Goal: Task Accomplishment & Management: Manage account settings

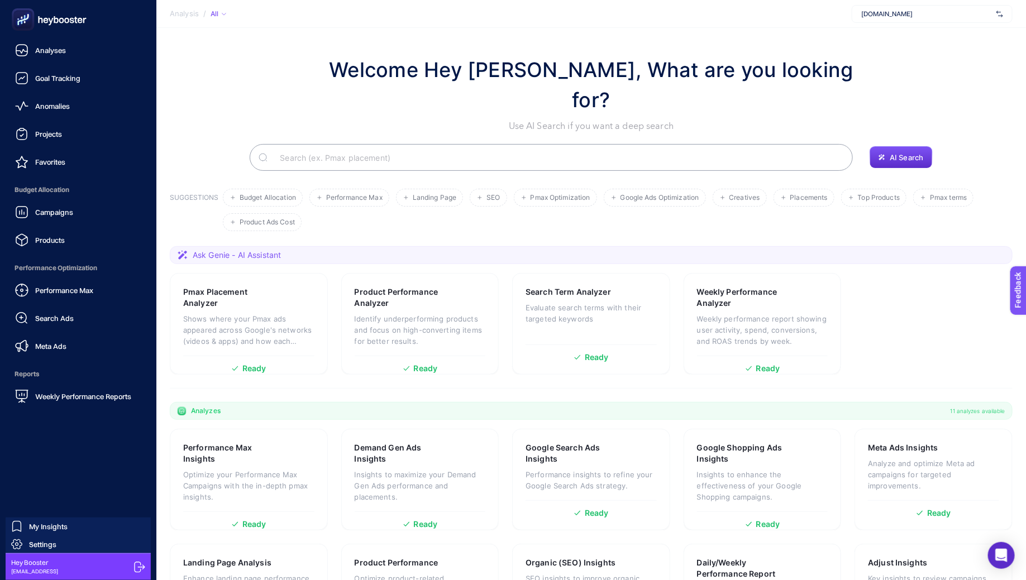
click at [139, 571] on icon at bounding box center [139, 567] width 11 height 11
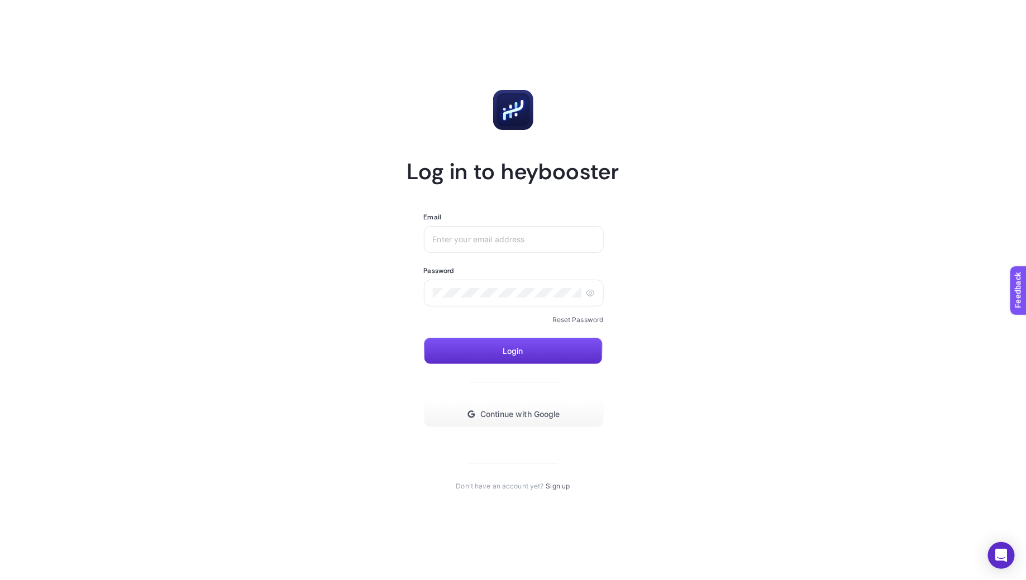
click at [581, 321] on link "Reset Password" at bounding box center [577, 320] width 51 height 9
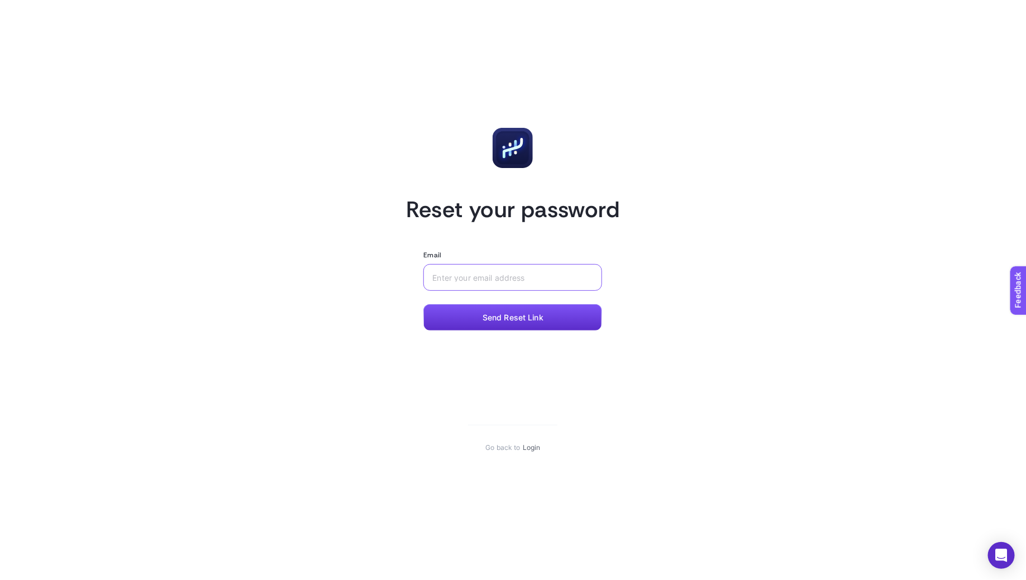
click at [533, 275] on input "Email" at bounding box center [512, 277] width 161 height 9
type input "[EMAIL_ADDRESS]"
click at [540, 313] on span "Send Reset Link" at bounding box center [513, 317] width 61 height 9
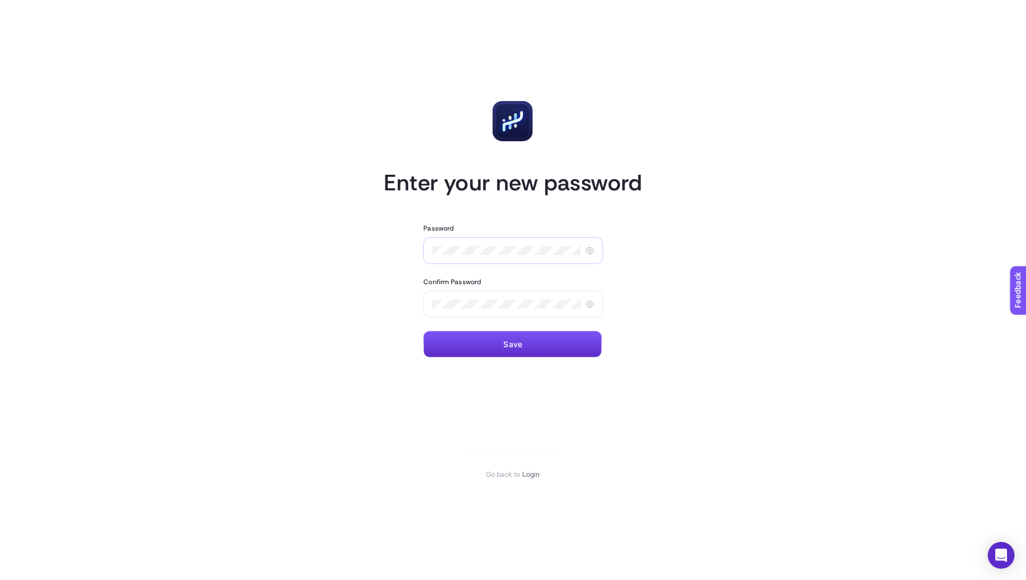
click at [467, 256] on div at bounding box center [513, 250] width 180 height 27
click at [461, 245] on div at bounding box center [513, 250] width 180 height 27
click at [590, 249] on icon at bounding box center [589, 250] width 9 height 9
click at [585, 299] on div at bounding box center [513, 304] width 180 height 27
click at [586, 301] on icon at bounding box center [589, 304] width 9 height 9
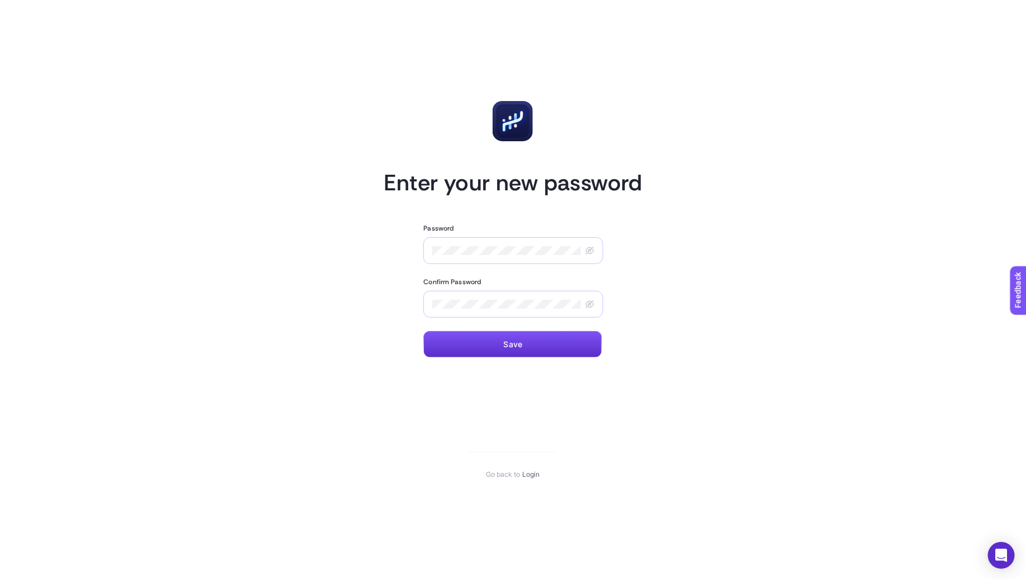
click at [428, 303] on div at bounding box center [513, 304] width 180 height 27
click at [369, 330] on article "Enter your new password Password Confirm Password Save Go back to Login" at bounding box center [514, 290] width 778 height 554
click at [492, 339] on button "Save" at bounding box center [512, 344] width 179 height 27
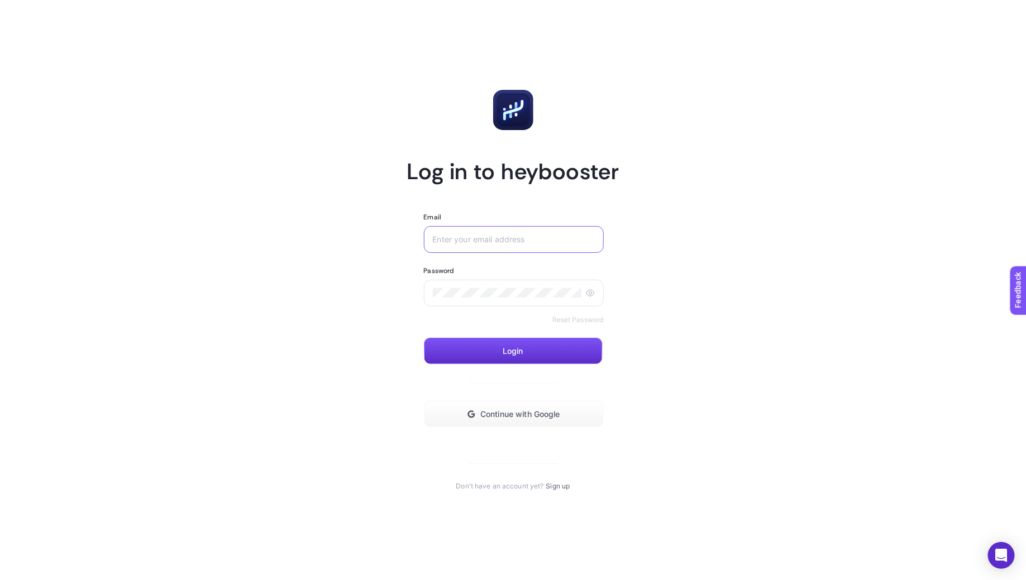
click at [481, 242] on input "Email" at bounding box center [514, 239] width 162 height 9
click at [688, 194] on article "Log in to heybooster Email Password Reset Password Login Continue with Google D…" at bounding box center [514, 290] width 778 height 554
click at [490, 233] on div at bounding box center [514, 239] width 180 height 27
type input "[EMAIL_ADDRESS]"
click at [492, 303] on div at bounding box center [514, 293] width 180 height 27
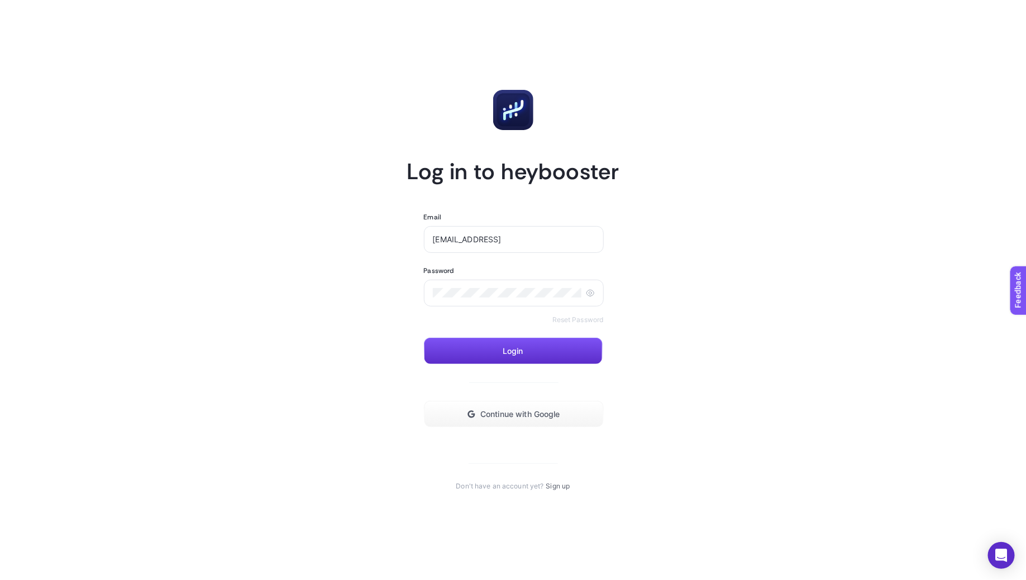
click at [431, 325] on form "Email hey@heybooster.ai Password Reset Password Login Continue with Google" at bounding box center [513, 320] width 179 height 215
click at [592, 293] on icon at bounding box center [590, 293] width 9 height 9
click at [494, 351] on button "Login" at bounding box center [513, 351] width 179 height 27
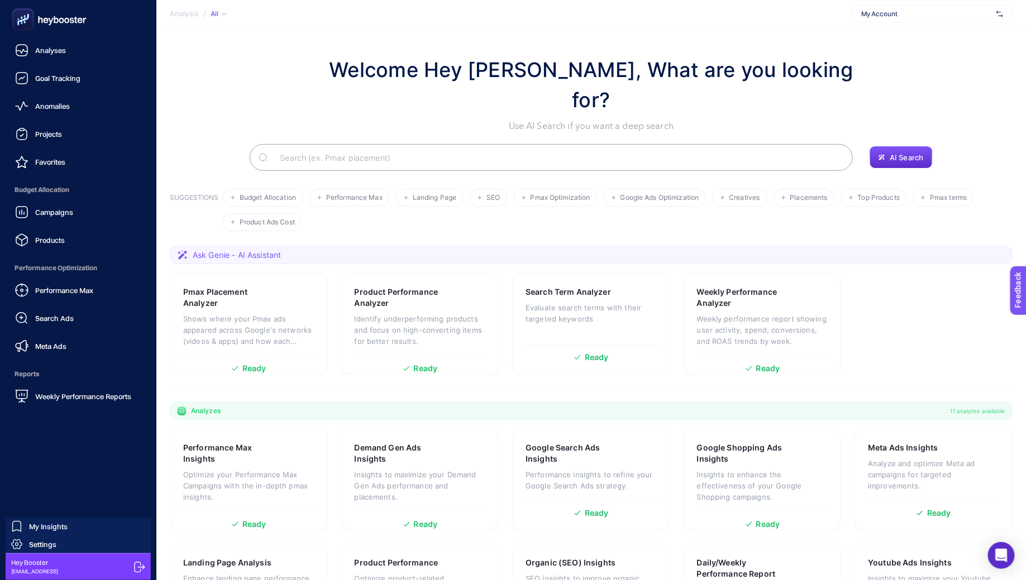
click at [139, 562] on icon at bounding box center [139, 567] width 11 height 11
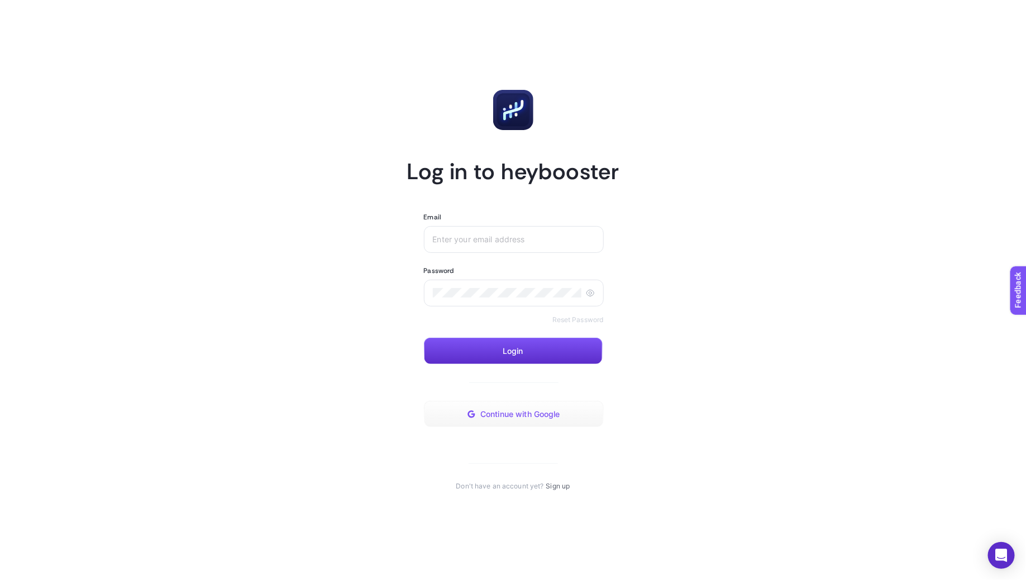
click at [521, 414] on span "Continue with Google" at bounding box center [520, 414] width 80 height 9
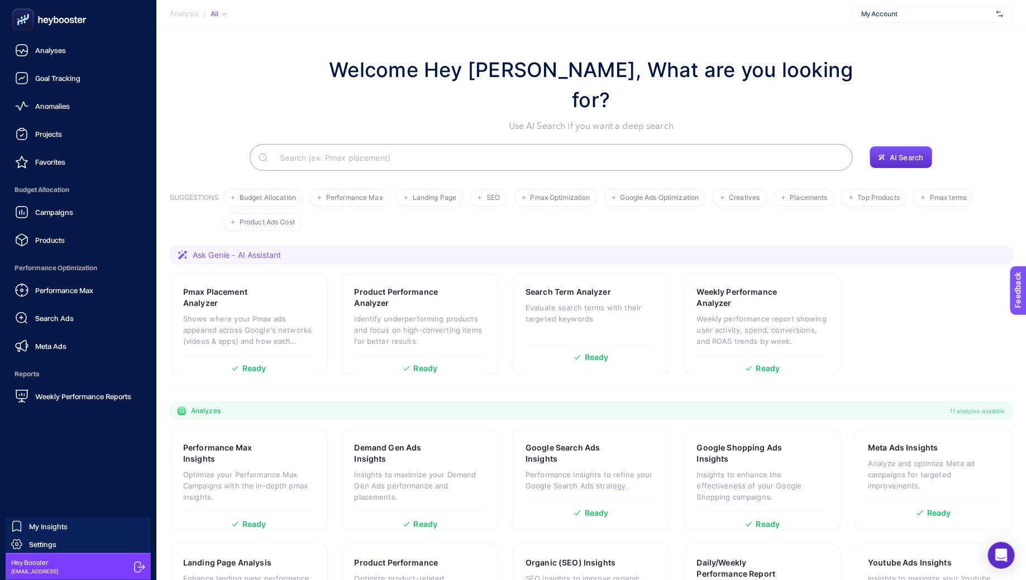
click at [138, 562] on icon at bounding box center [139, 567] width 11 height 11
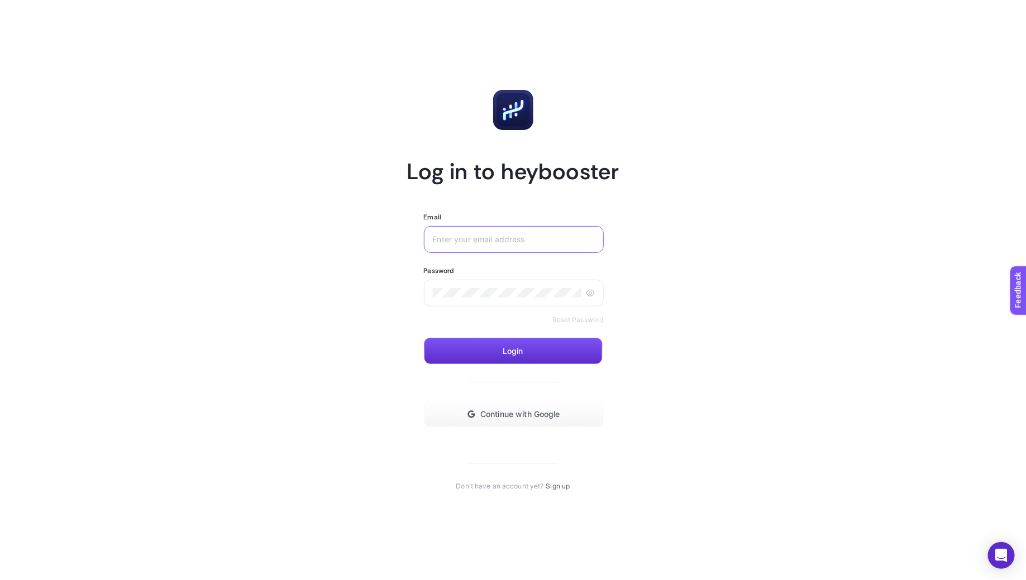
click at [452, 240] on input "Email" at bounding box center [514, 239] width 162 height 9
click at [463, 210] on section "Log in to heybooster Email Password Reset Password Login Continue with Google D…" at bounding box center [513, 290] width 212 height 401
click at [557, 416] on span "Continue with Google" at bounding box center [520, 414] width 80 height 9
click at [444, 232] on div at bounding box center [514, 239] width 180 height 27
type input "[EMAIL_ADDRESS]"
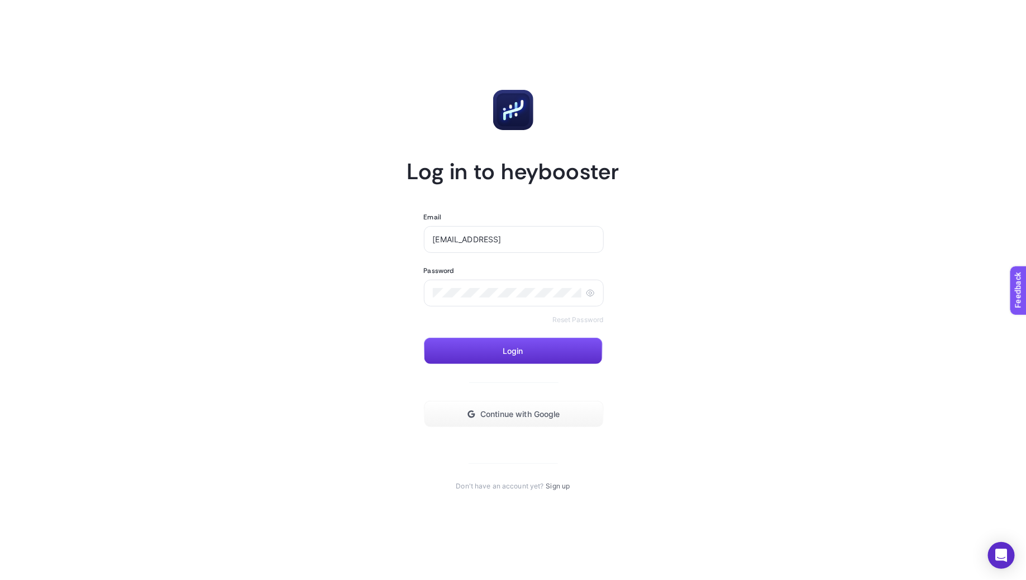
click at [456, 337] on form "Email [EMAIL_ADDRESS] Password Reset Password Login Continue with Google" at bounding box center [513, 320] width 179 height 215
click at [456, 342] on button "Login" at bounding box center [513, 351] width 179 height 27
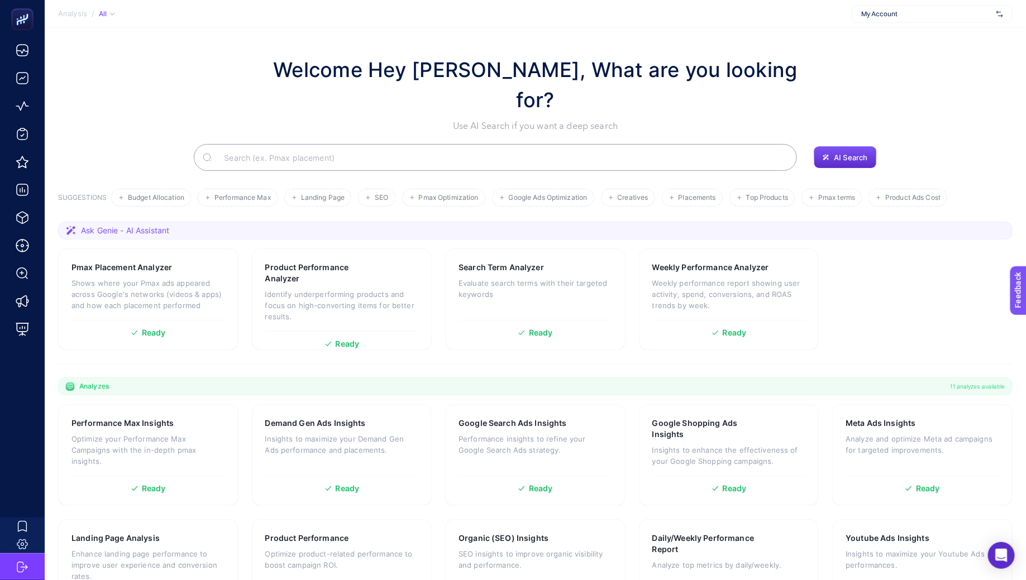
click at [884, 13] on span "My Account" at bounding box center [926, 13] width 131 height 9
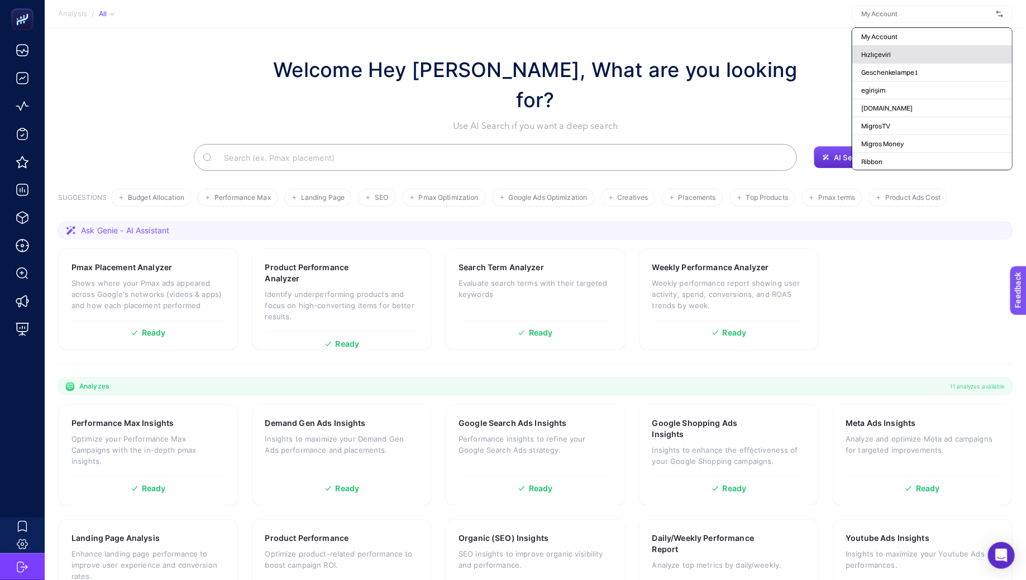
click at [893, 55] on div "Hızlıçeviri" at bounding box center [932, 55] width 160 height 18
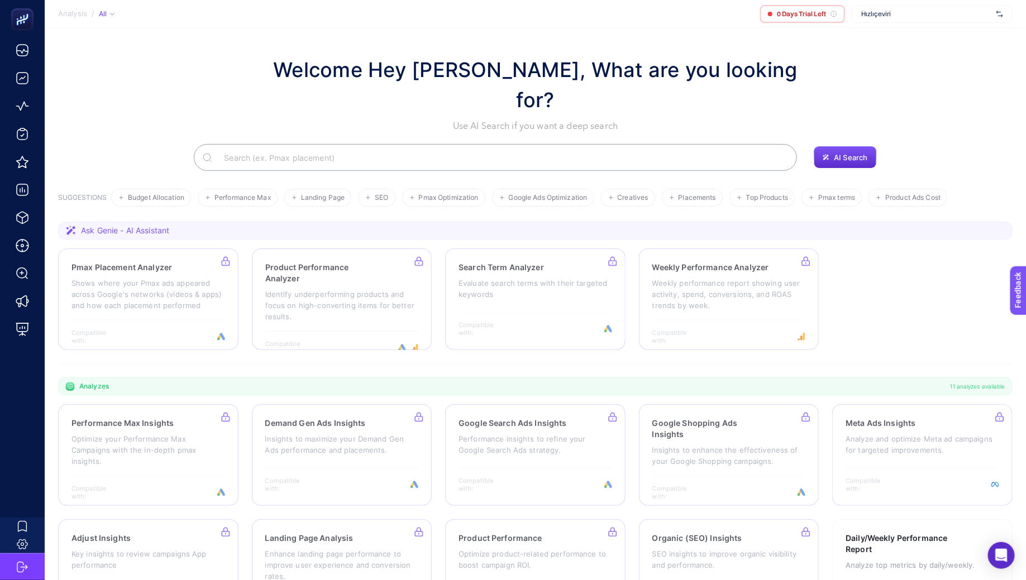
click at [900, 13] on span "Hızlıçeviri" at bounding box center [926, 13] width 131 height 9
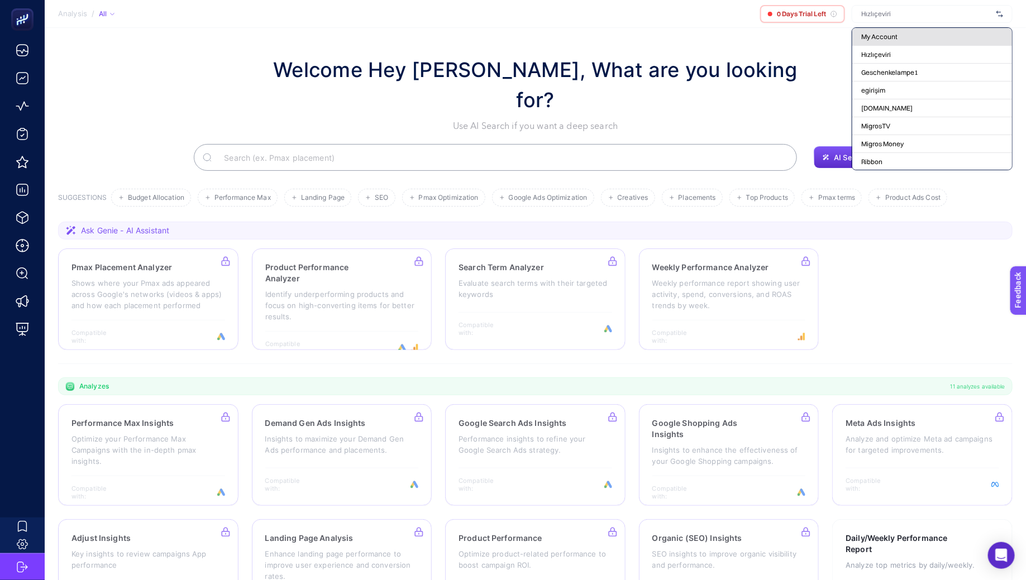
click at [900, 31] on div "My Account" at bounding box center [932, 37] width 160 height 18
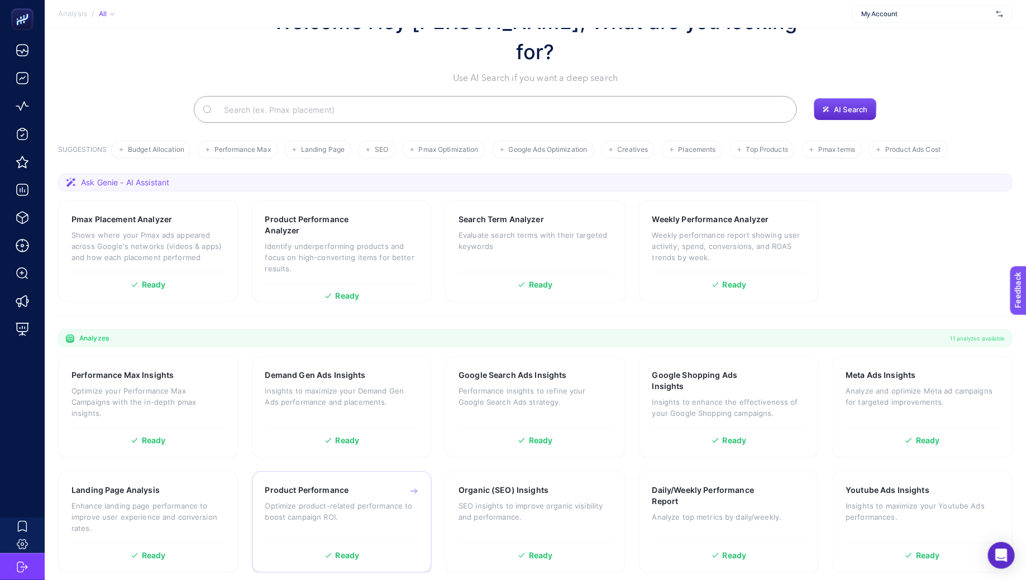
scroll to position [139, 0]
